Goal: Information Seeking & Learning: Learn about a topic

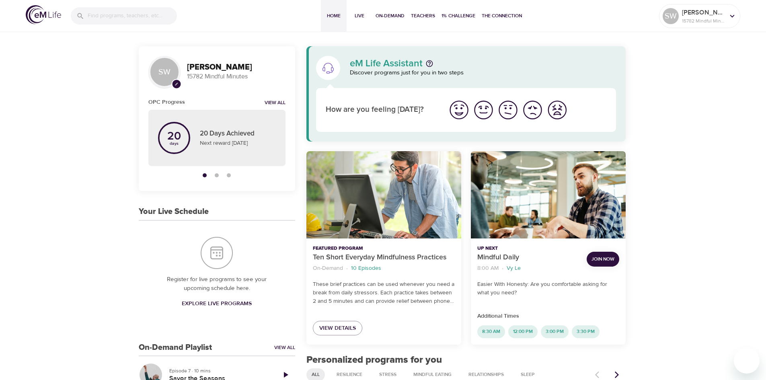
click at [602, 258] on span "Join Now" at bounding box center [603, 259] width 23 height 8
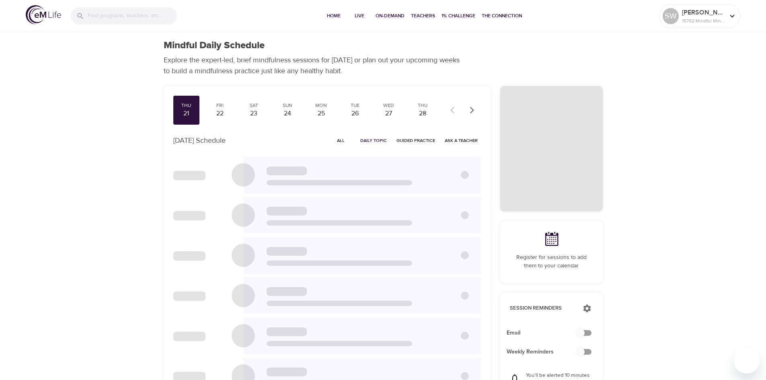
checkbox input "true"
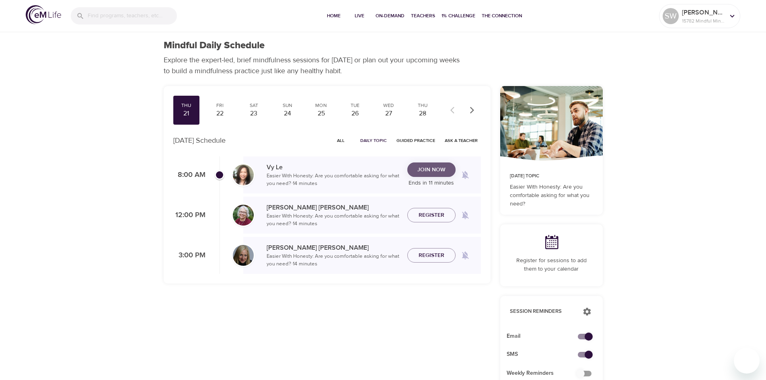
click at [430, 170] on span "Join Now" at bounding box center [432, 170] width 28 height 10
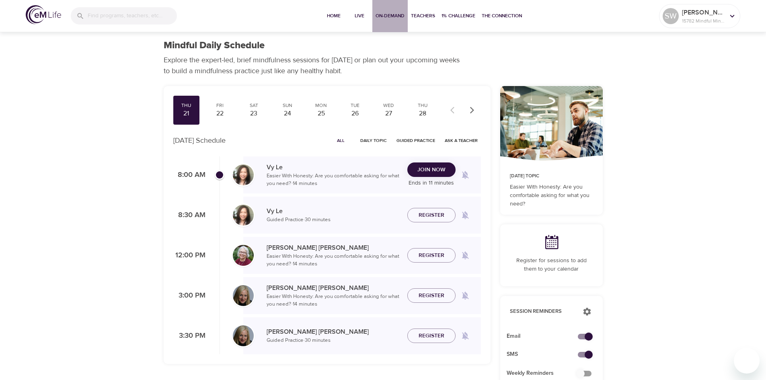
click at [391, 19] on span "On-Demand" at bounding box center [390, 16] width 29 height 8
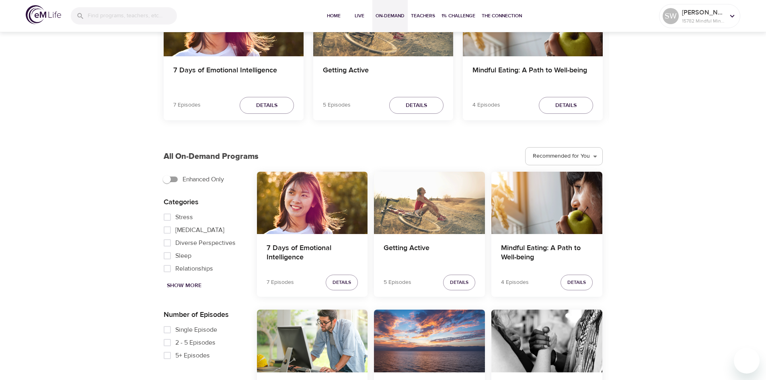
scroll to position [121, 0]
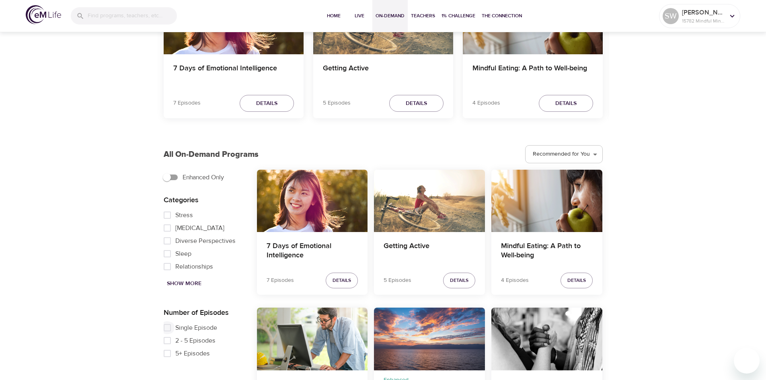
click at [167, 325] on input "Single Episode" at bounding box center [167, 327] width 16 height 13
checkbox input "true"
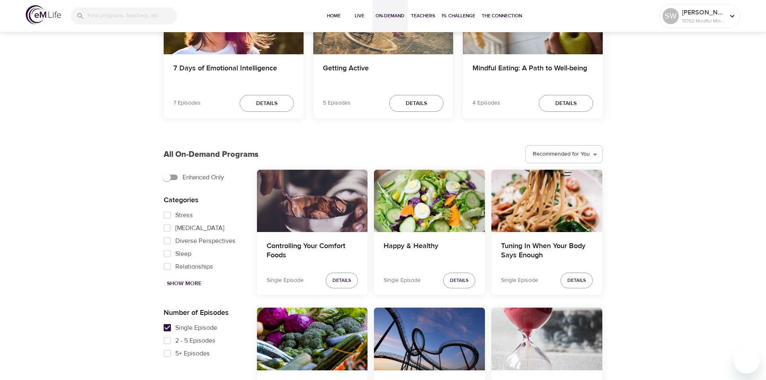
click at [436, 237] on div "Happy & Healthy" at bounding box center [429, 251] width 111 height 39
click at [433, 242] on div "Happy & Healthy" at bounding box center [429, 251] width 111 height 39
click at [433, 242] on h4 "Happy & Healthy" at bounding box center [430, 251] width 92 height 19
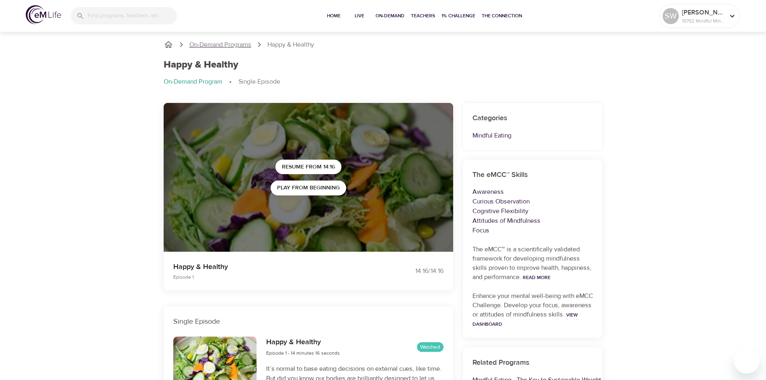
click at [242, 45] on p "On-Demand Programs" at bounding box center [220, 44] width 62 height 9
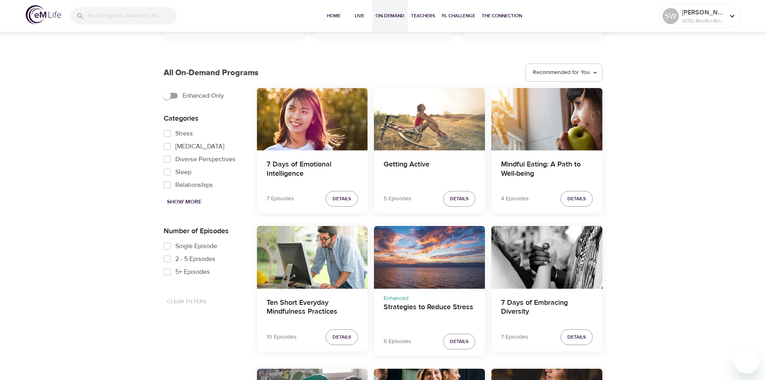
scroll to position [282, 0]
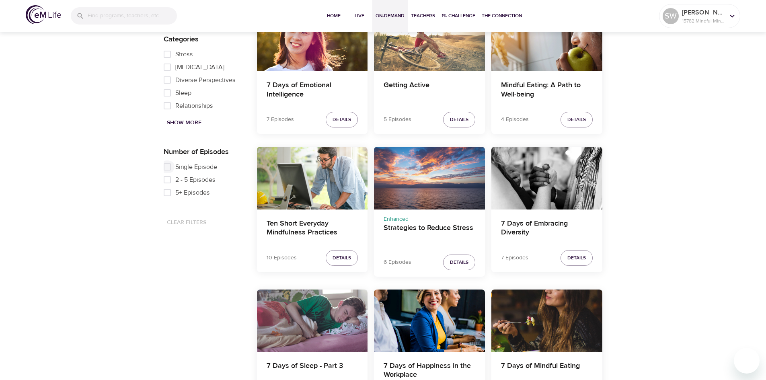
click at [168, 166] on input "Single Episode" at bounding box center [167, 167] width 16 height 13
checkbox input "true"
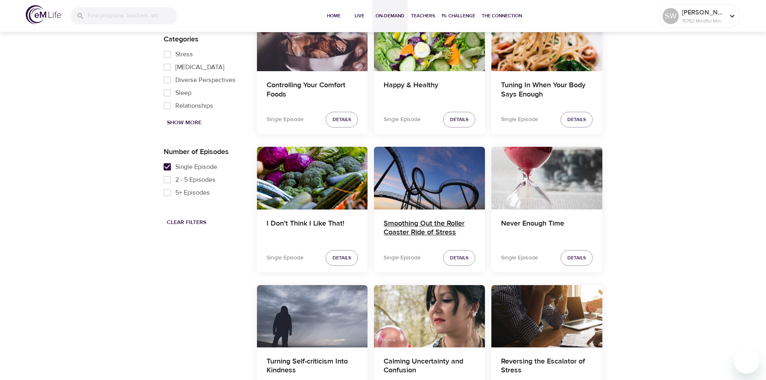
click at [404, 233] on h4 "Smoothing Out the Roller Coaster Ride of Stress" at bounding box center [430, 228] width 92 height 19
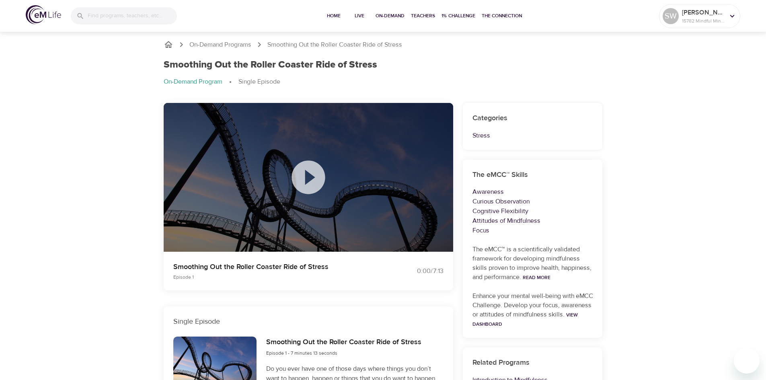
click at [326, 194] on icon at bounding box center [308, 177] width 40 height 40
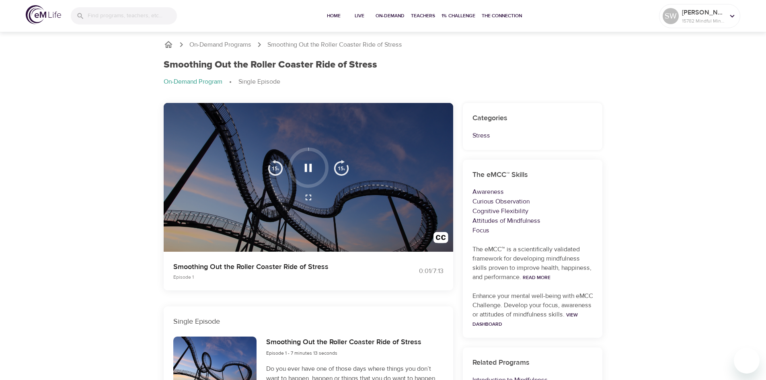
click at [97, 185] on div "On-Demand Programs Smoothing Out the Roller Coaster Ride of Stress Smoothing Ou…" at bounding box center [383, 294] width 766 height 529
